Goal: Task Accomplishment & Management: Manage account settings

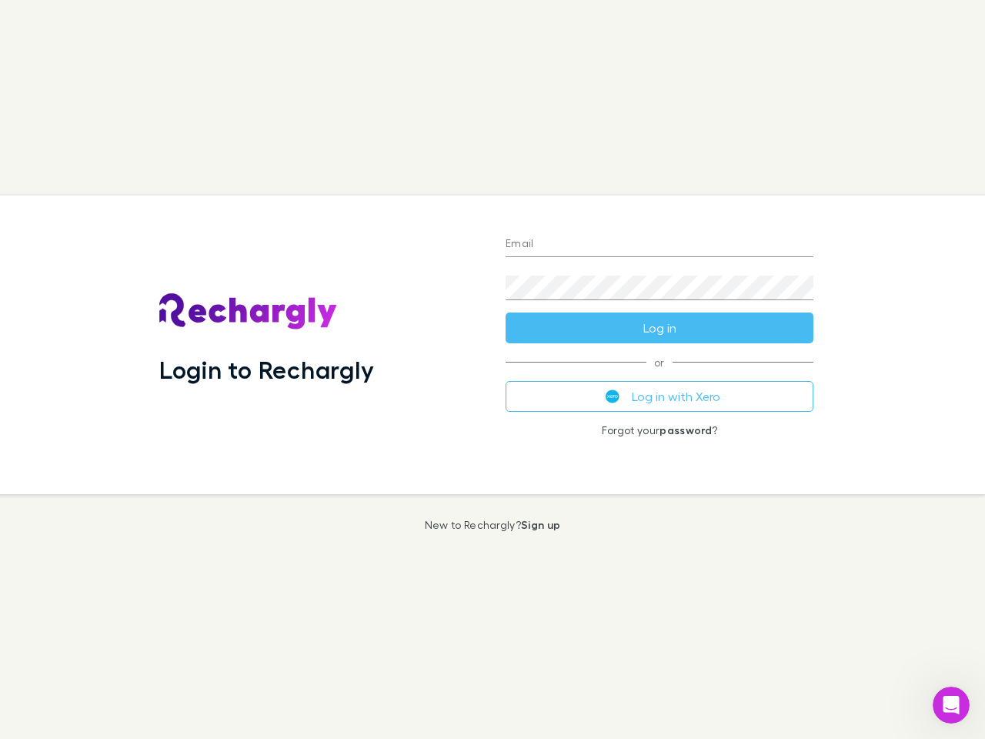
click at [493, 369] on div "Login to Rechargly" at bounding box center [320, 344] width 346 height 299
click at [660, 245] on input "Email" at bounding box center [660, 244] width 308 height 25
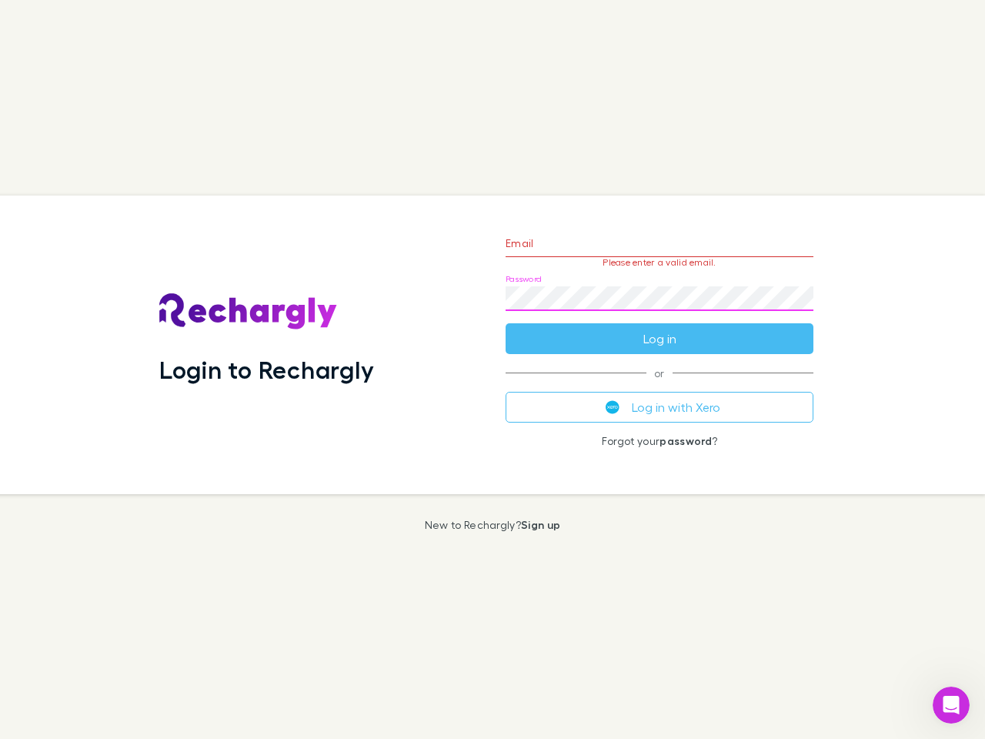
click at [660, 328] on form "Email Please enter a valid email. Password Log in" at bounding box center [660, 287] width 308 height 134
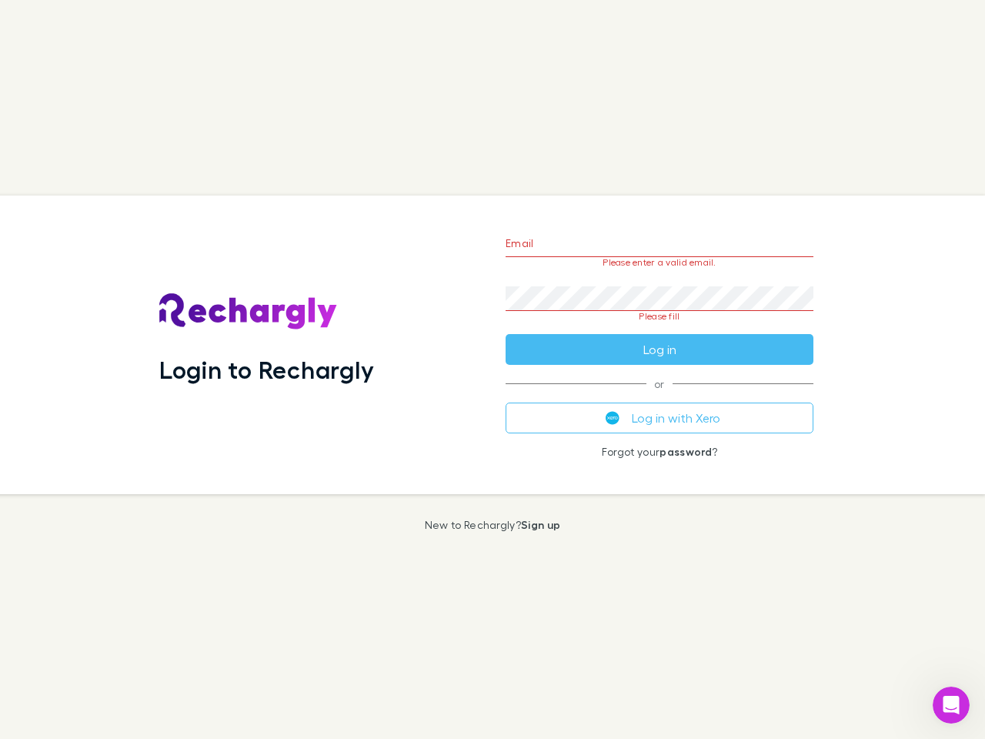
click at [660, 396] on div "Email Please enter a valid email. Password Please fill Log in or Log in with Xe…" at bounding box center [659, 344] width 332 height 299
